Goal: Find specific page/section

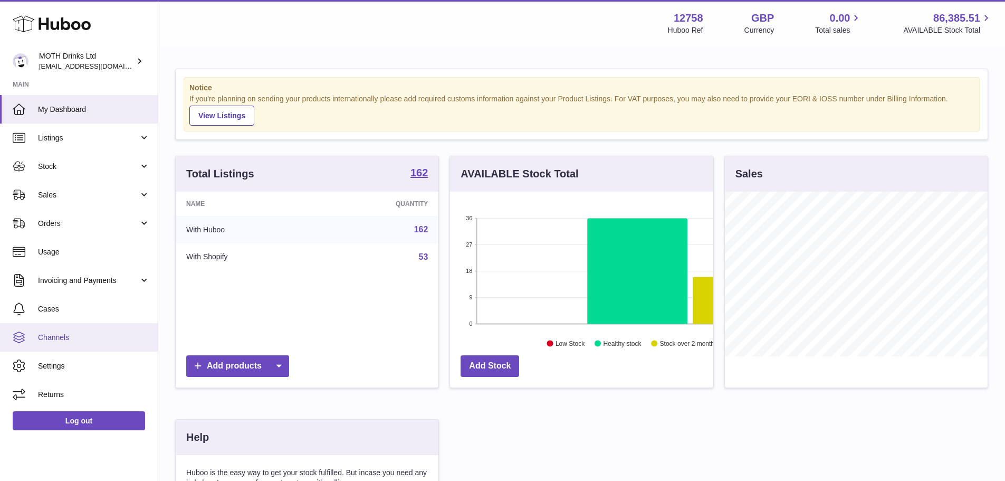
scroll to position [165, 263]
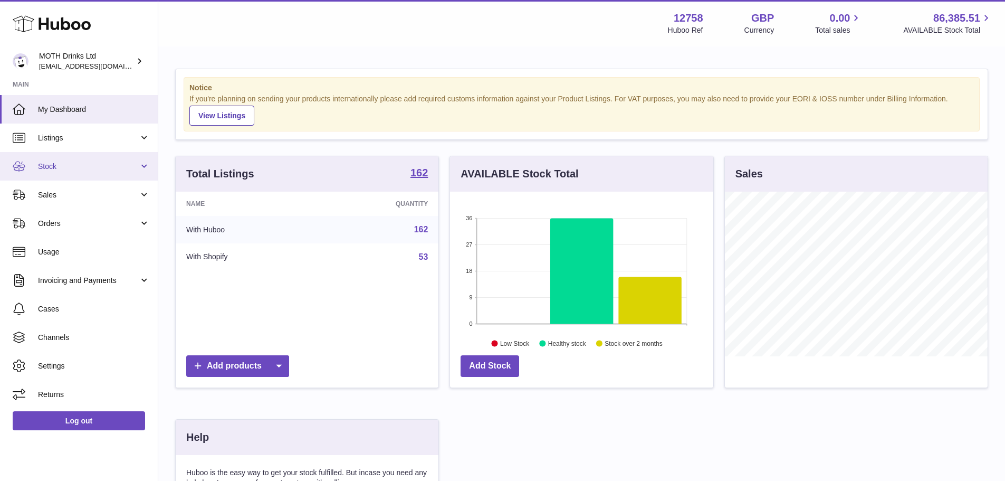
click at [89, 168] on span "Stock" at bounding box center [88, 166] width 101 height 10
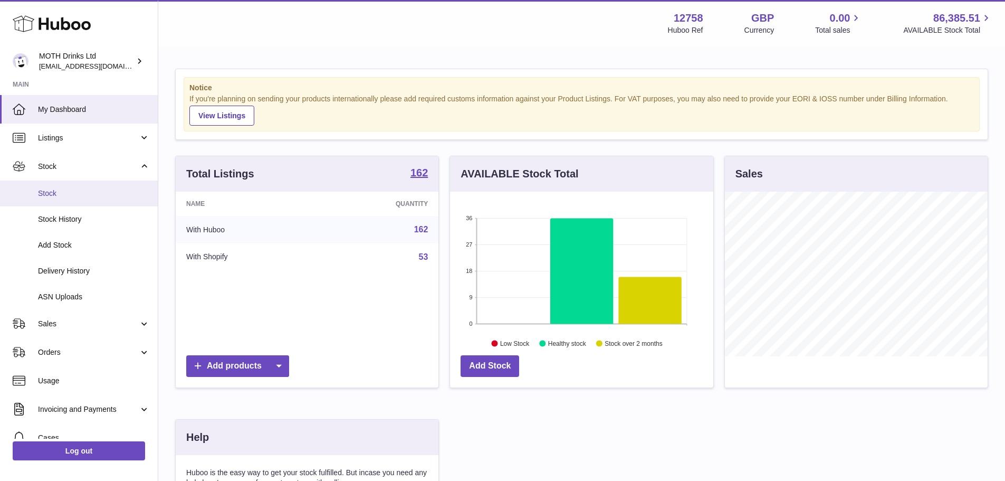
click at [89, 195] on span "Stock" at bounding box center [94, 193] width 112 height 10
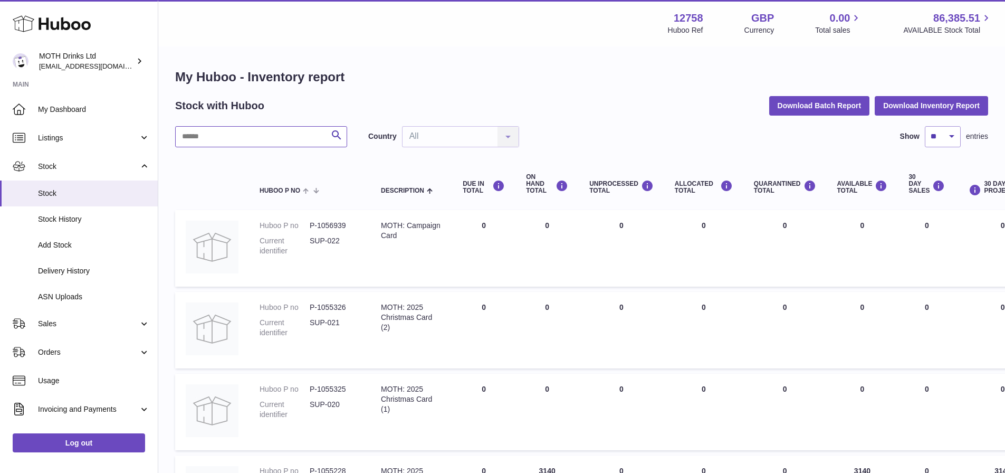
click at [224, 137] on input "text" at bounding box center [261, 136] width 172 height 21
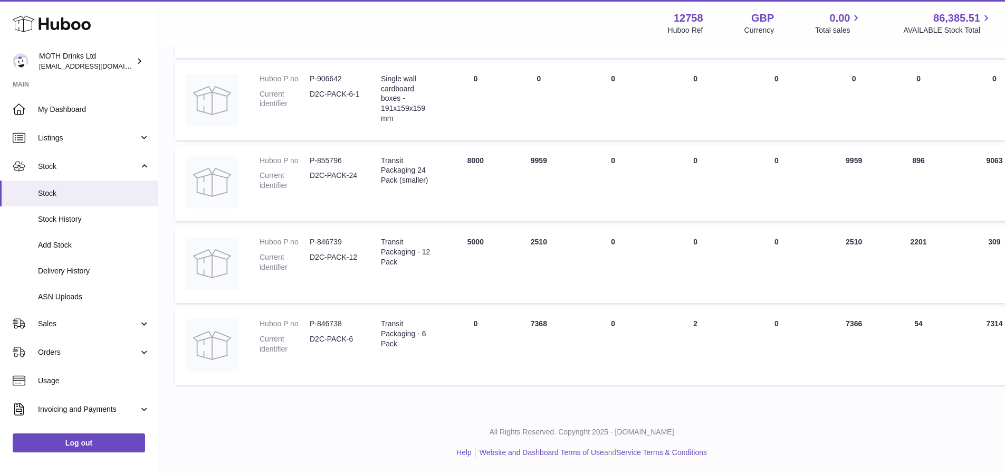
scroll to position [474, 0]
type input "********"
